Goal: Information Seeking & Learning: Learn about a topic

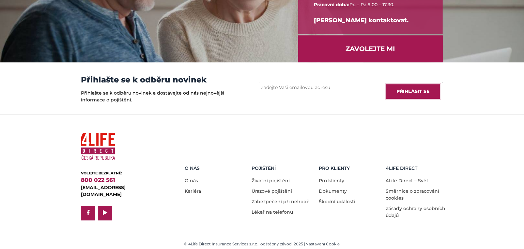
scroll to position [906, 0]
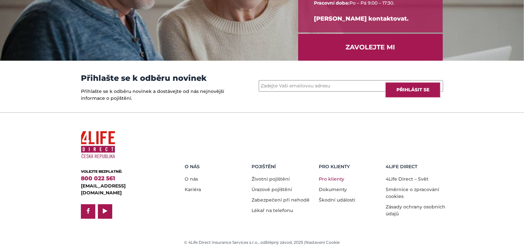
click at [331, 176] on link "Pro klienty" at bounding box center [331, 179] width 25 height 6
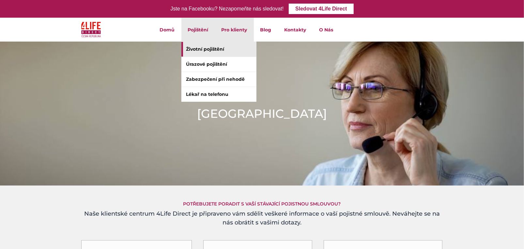
click at [199, 46] on link "Životní pojištění" at bounding box center [219, 49] width 75 height 15
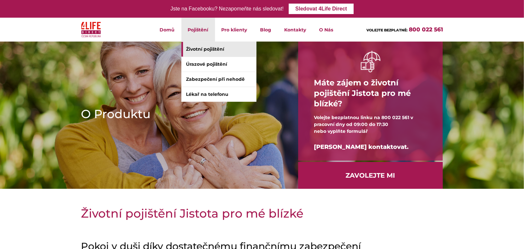
click at [194, 24] on li "Pojištění Životní pojištění Úrazové pojištění Zabezpečení při nehodě Lékař na t…" at bounding box center [199, 30] width 34 height 24
click at [197, 45] on link "Životní pojištění" at bounding box center [219, 49] width 75 height 15
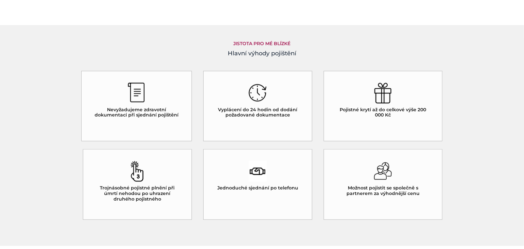
scroll to position [588, 0]
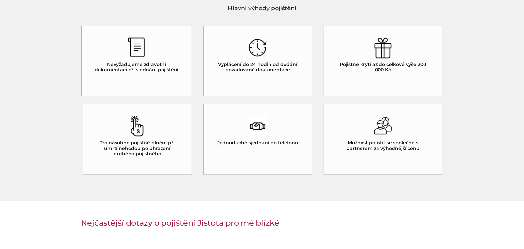
click at [247, 64] on h5 "Vyplácení do 24 hodin od dodání požadované dokumentace" at bounding box center [258, 67] width 86 height 11
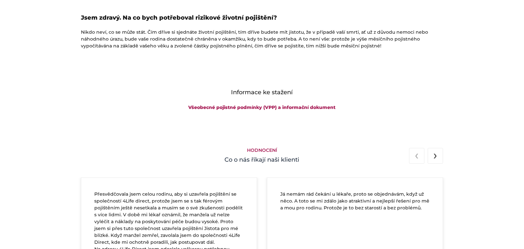
scroll to position [1143, 0]
